Goal: Find specific page/section: Find specific page/section

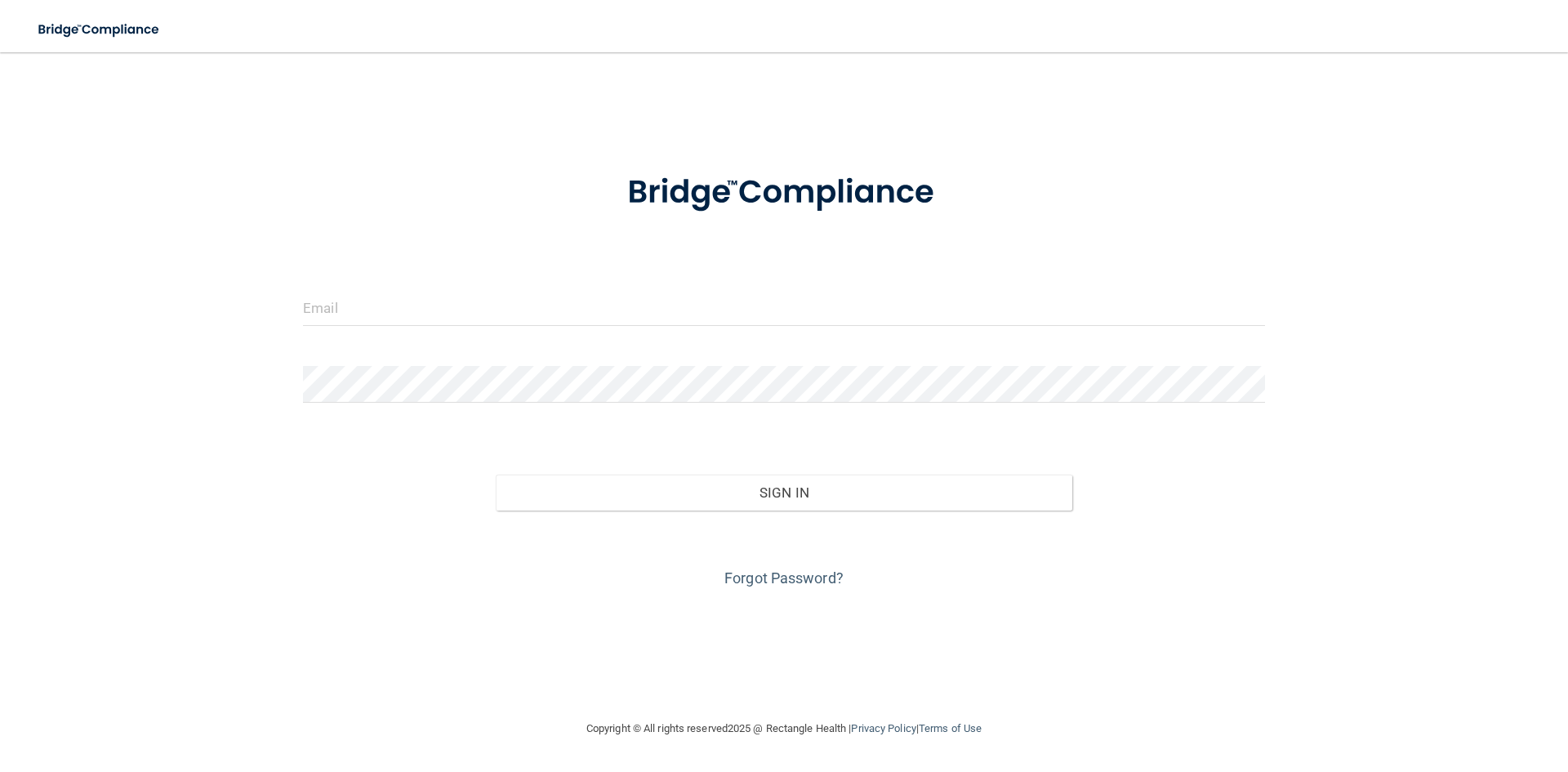
click at [432, 338] on div at bounding box center [784, 313] width 987 height 49
click at [432, 312] on input "email" at bounding box center [784, 307] width 962 height 37
type input "[PERSON_NAME][EMAIL_ADDRESS][DOMAIN_NAME]"
click at [438, 365] on form "[PERSON_NAME][EMAIL_ADDRESS][DOMAIN_NAME] Invalid email/password. You don't hav…" at bounding box center [784, 370] width 962 height 441
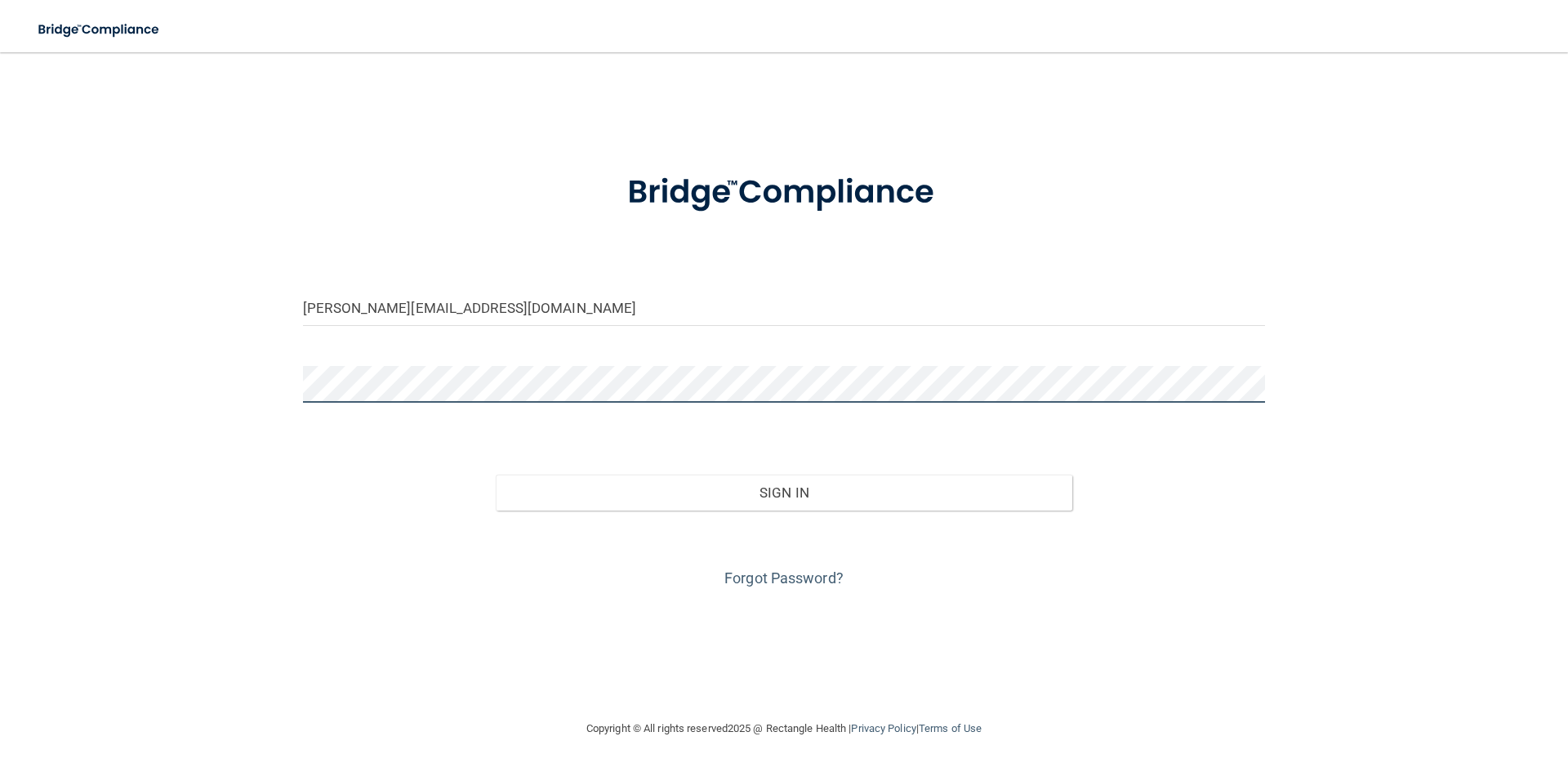
click at [496, 475] on button "Sign In" at bounding box center [784, 493] width 577 height 36
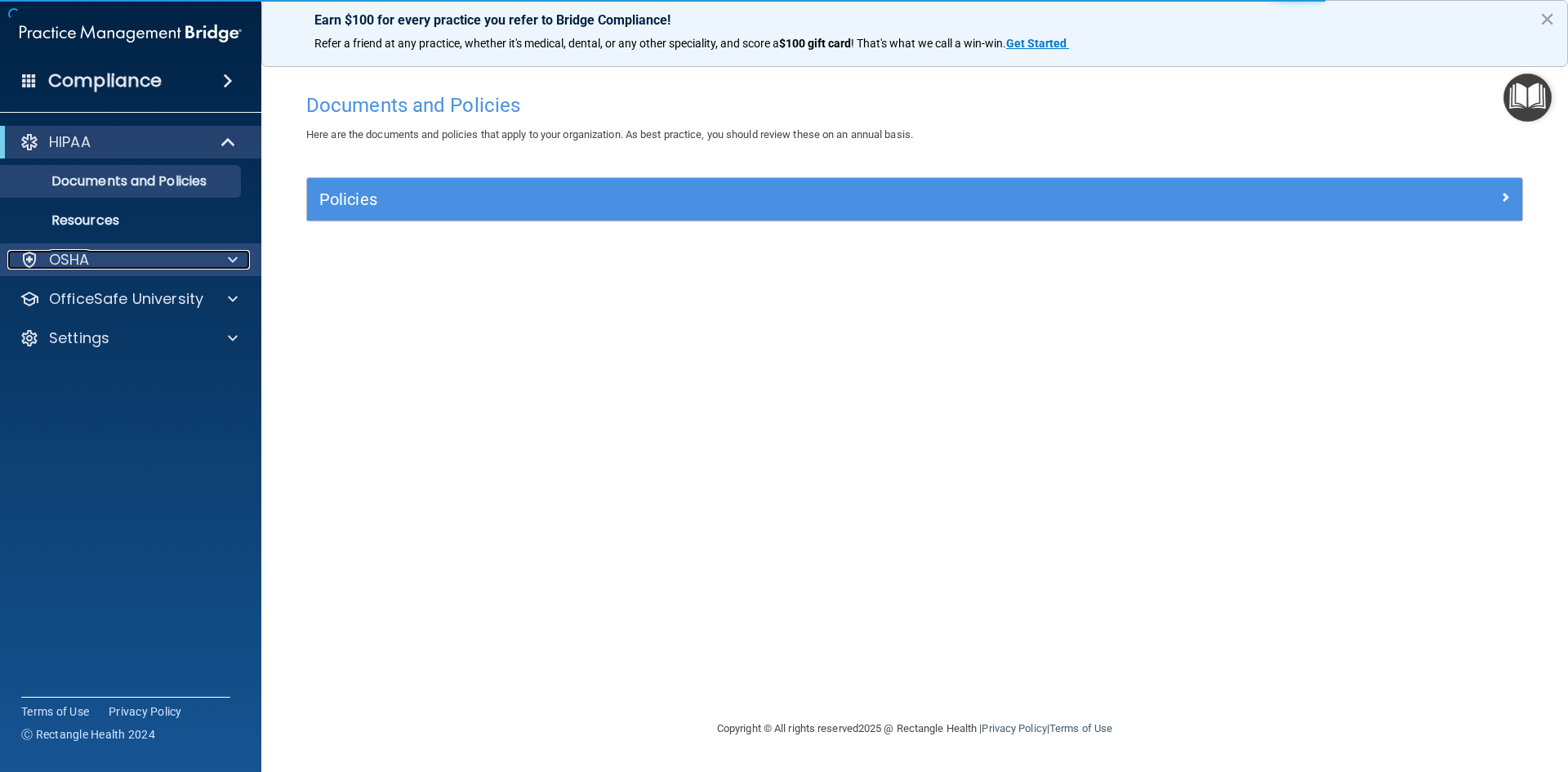
click at [104, 260] on div "OSHA" at bounding box center [109, 260] width 203 height 20
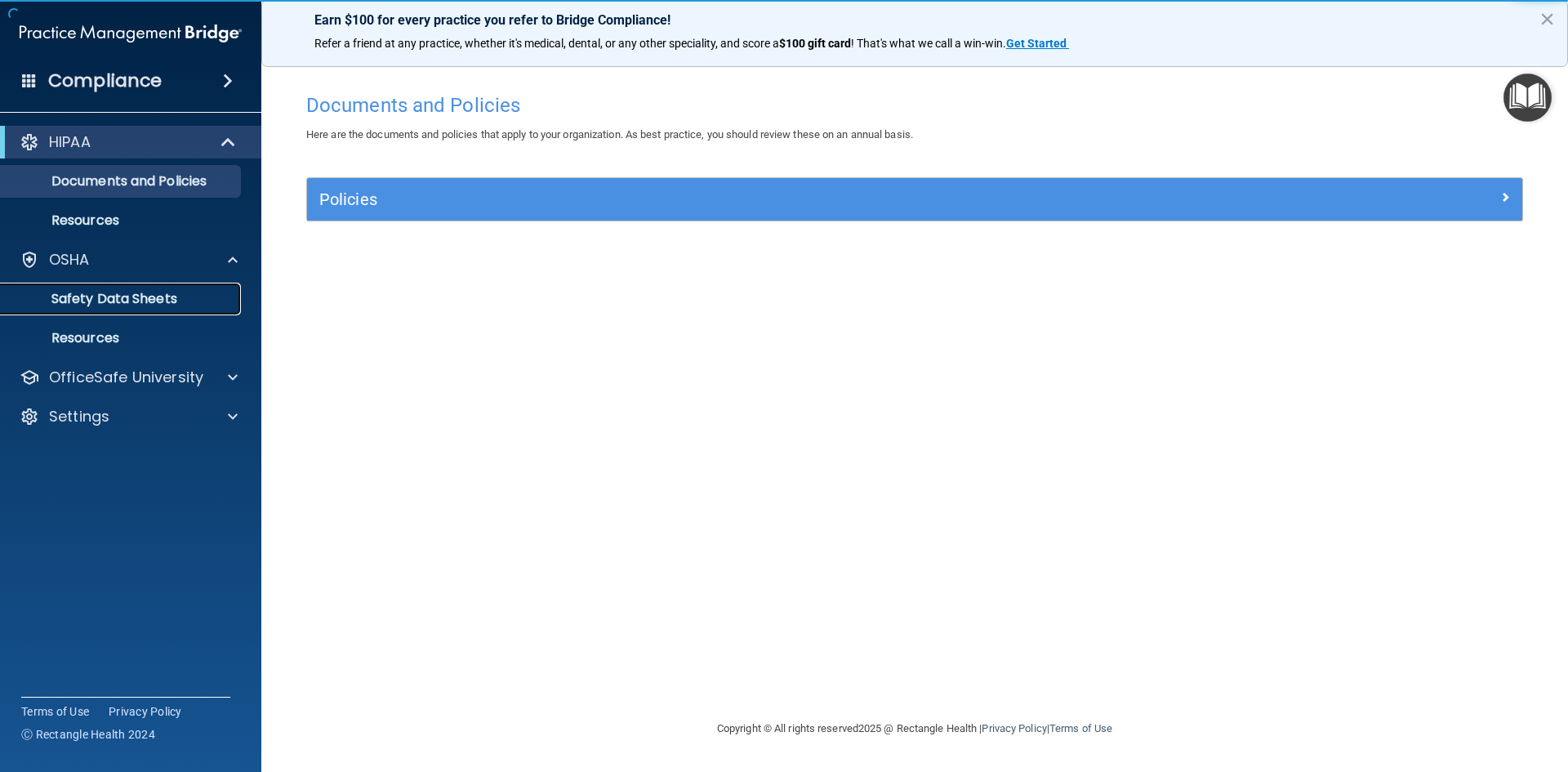
click at [182, 300] on p "Safety Data Sheets" at bounding box center [122, 299] width 223 height 16
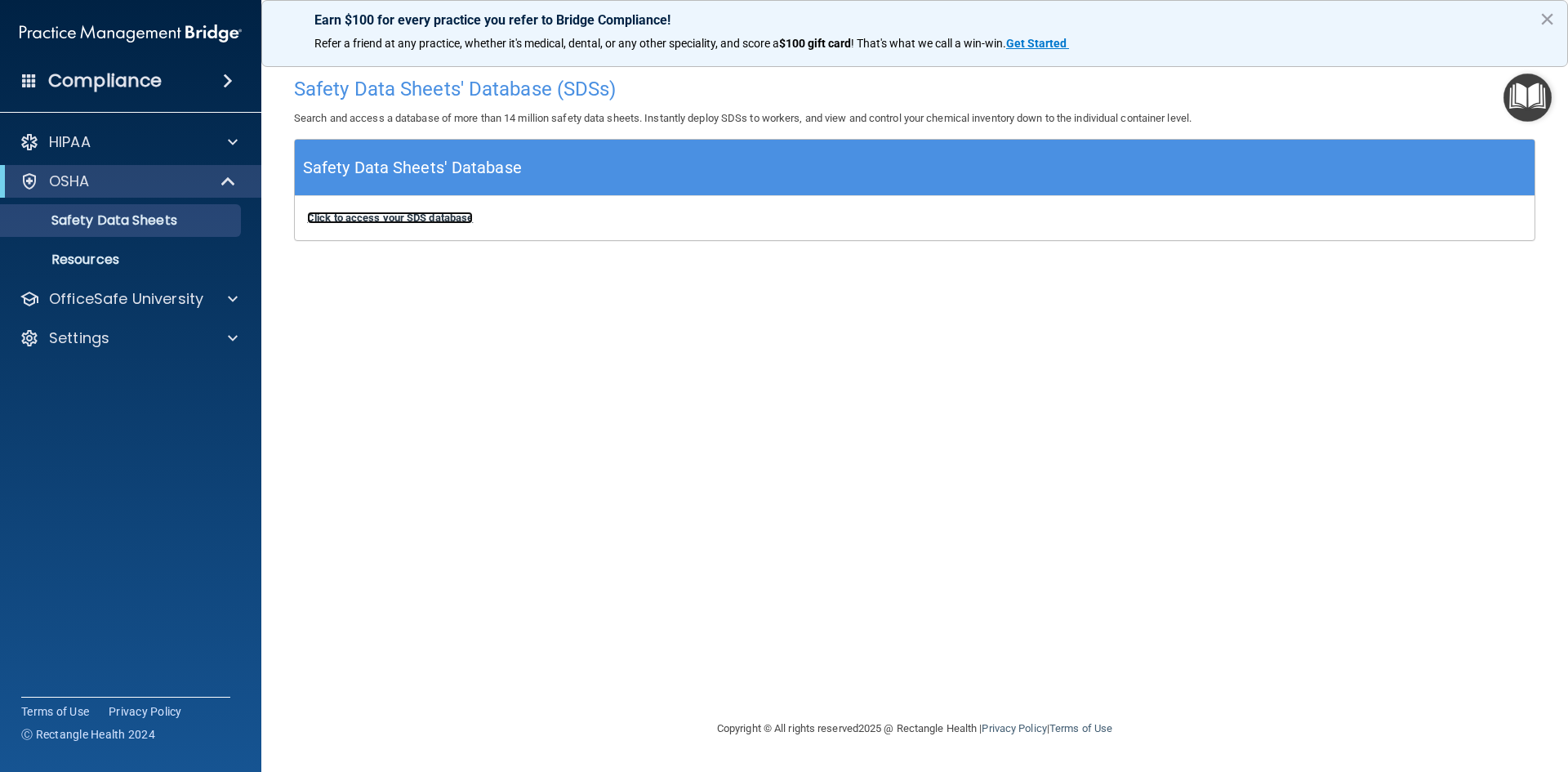
click at [387, 220] on b "Click to access your SDS database" at bounding box center [390, 218] width 166 height 12
